Goal: Find specific page/section

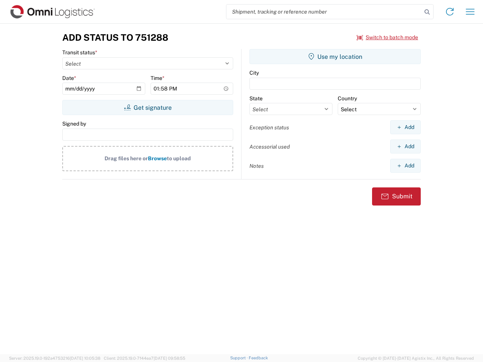
click at [324, 12] on input "search" at bounding box center [324, 12] width 196 height 14
click at [427, 12] on icon at bounding box center [427, 12] width 11 height 11
click at [450, 12] on icon at bounding box center [450, 12] width 12 height 12
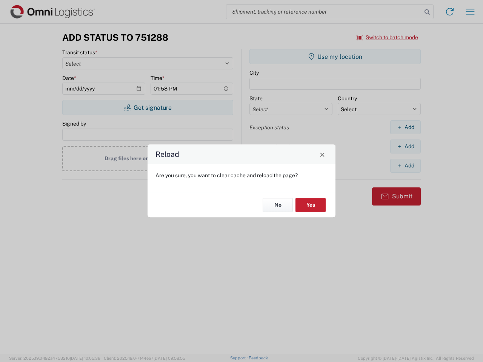
click at [388, 37] on div "Reload Are you sure, you want to clear cache and reload the page? No Yes" at bounding box center [241, 181] width 483 height 362
click at [148, 108] on div "Reload Are you sure, you want to clear cache and reload the page? No Yes" at bounding box center [241, 181] width 483 height 362
click at [335, 57] on div "Reload Are you sure, you want to clear cache and reload the page? No Yes" at bounding box center [241, 181] width 483 height 362
click at [405, 127] on div "Reload Are you sure, you want to clear cache and reload the page? No Yes" at bounding box center [241, 181] width 483 height 362
click at [405, 146] on div "Reload Are you sure, you want to clear cache and reload the page? No Yes" at bounding box center [241, 181] width 483 height 362
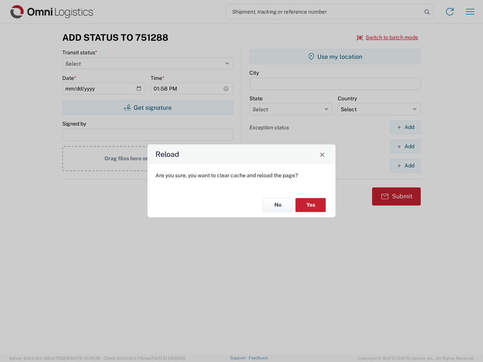
click at [405, 166] on div "Reload Are you sure, you want to clear cache and reload the page? No Yes" at bounding box center [241, 181] width 483 height 362
